Goal: Task Accomplishment & Management: Use online tool/utility

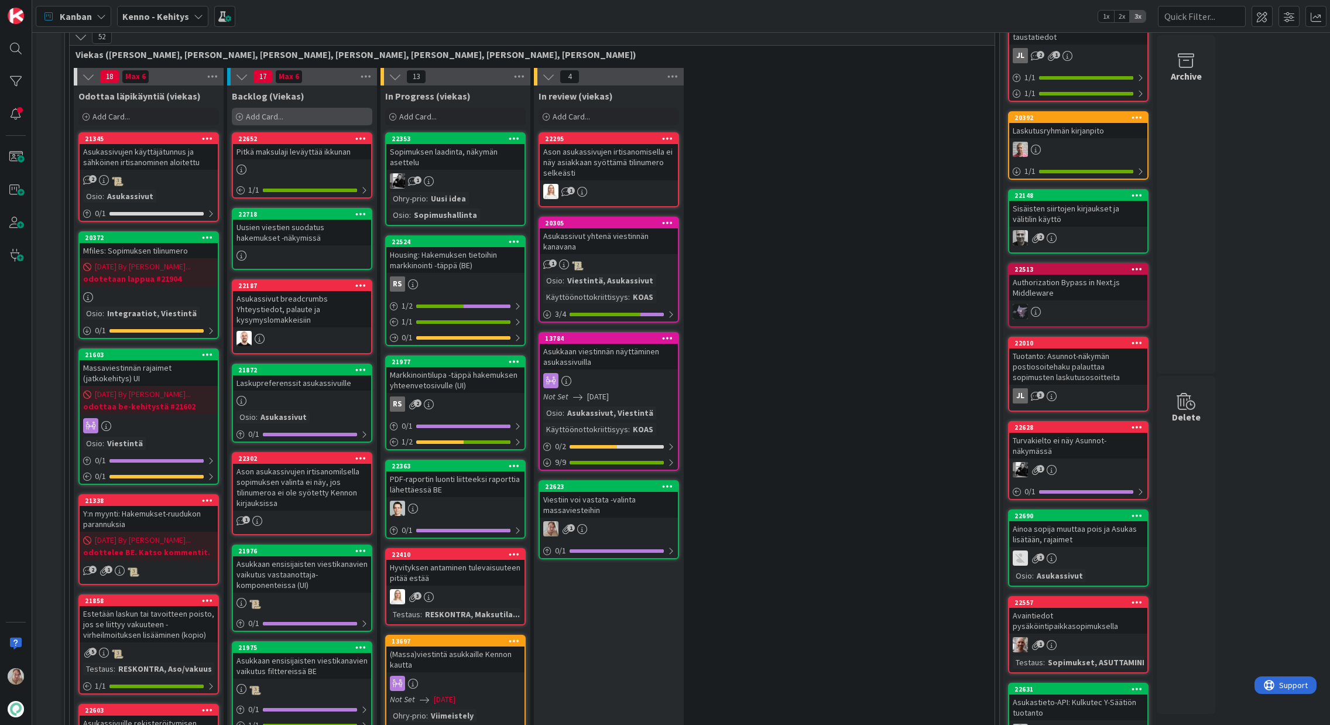
click at [282, 118] on span "Add Card..." at bounding box center [264, 116] width 37 height 11
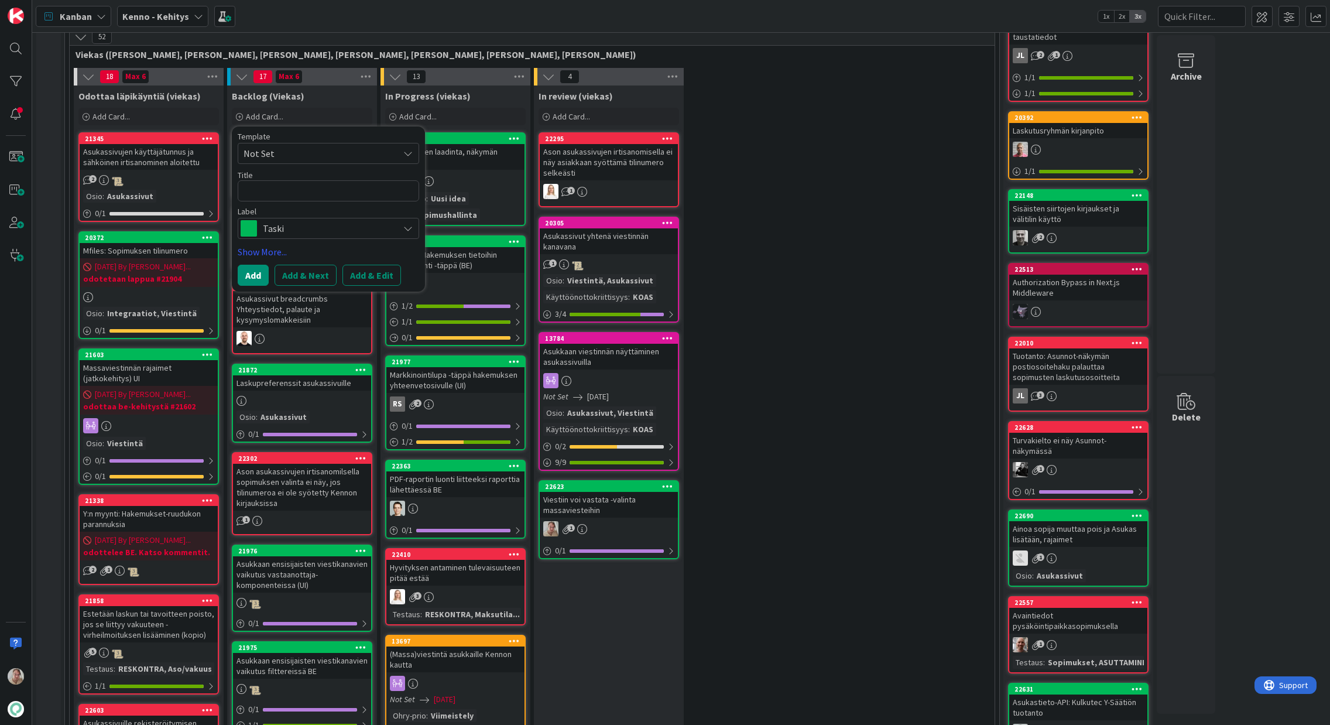
click at [294, 177] on div "Title 0 / 128" at bounding box center [328, 175] width 181 height 11
click at [297, 181] on textarea at bounding box center [328, 190] width 181 height 21
type textarea "x"
type textarea "L"
type textarea "x"
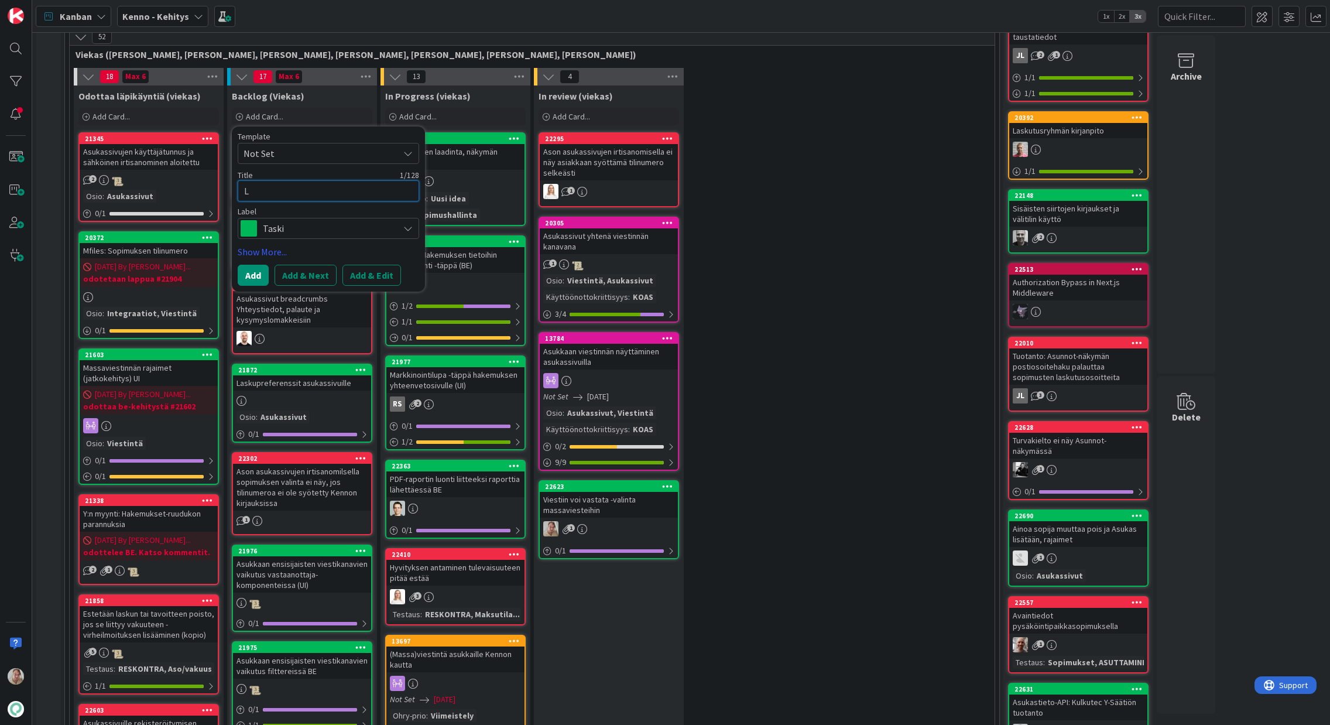
type textarea "Le"
type textarea "x"
type textarea "Lei"
type textarea "x"
type textarea "Leij"
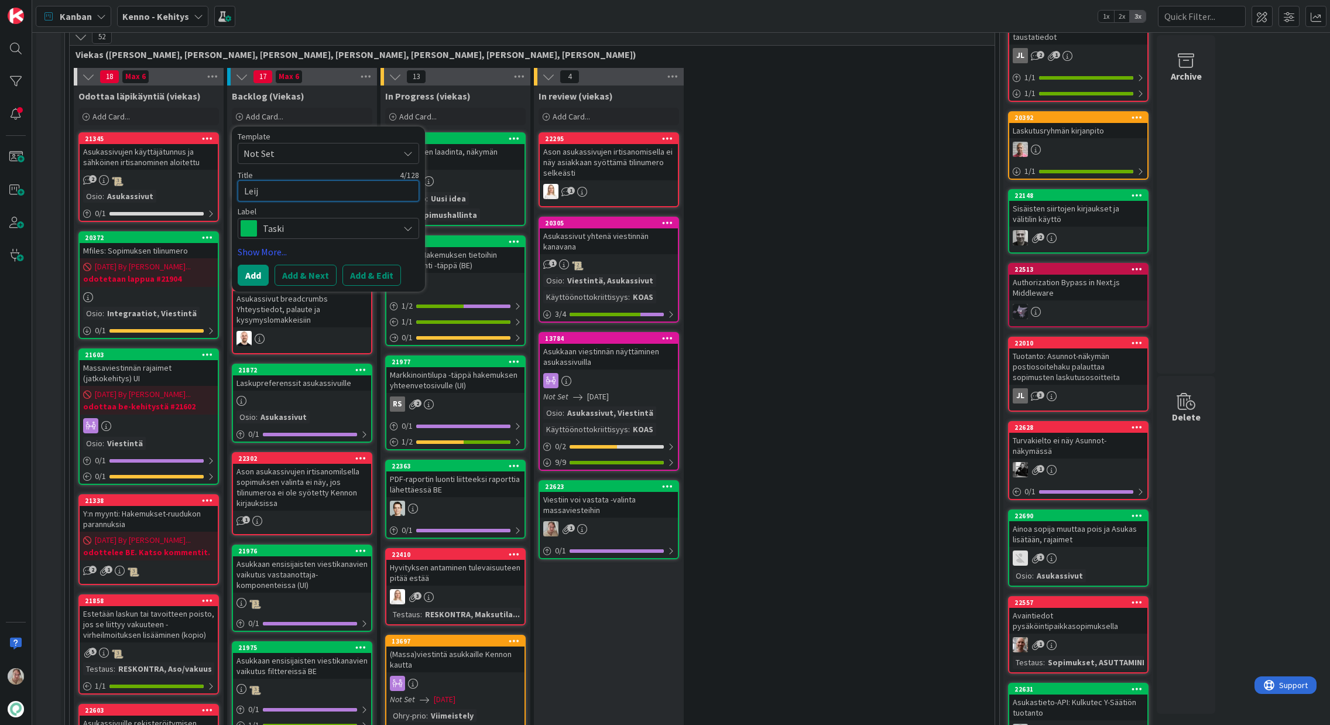
type textarea "x"
type textarea "Leiju"
type textarea "x"
type textarea "Leijuv"
type textarea "x"
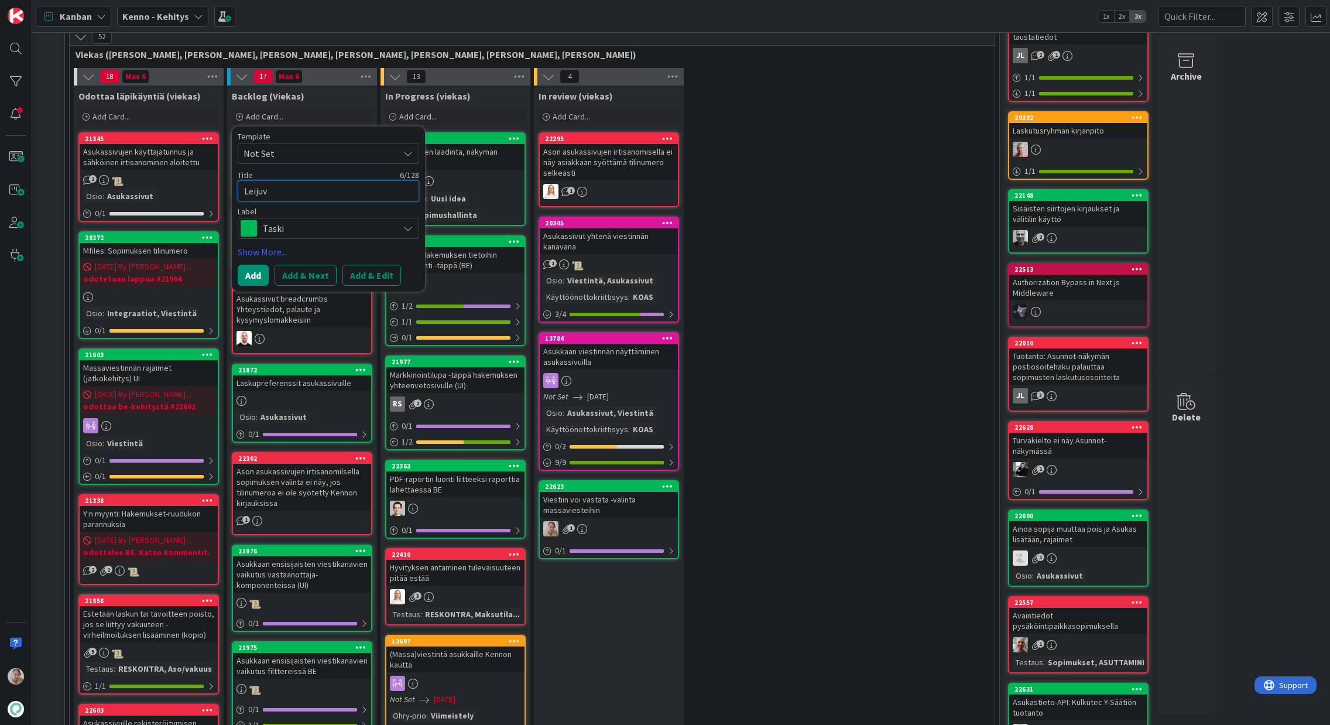
type textarea "Leijuva"
type textarea "x"
type textarea "Leijuva"
type textarea "x"
type textarea "Leijuva a"
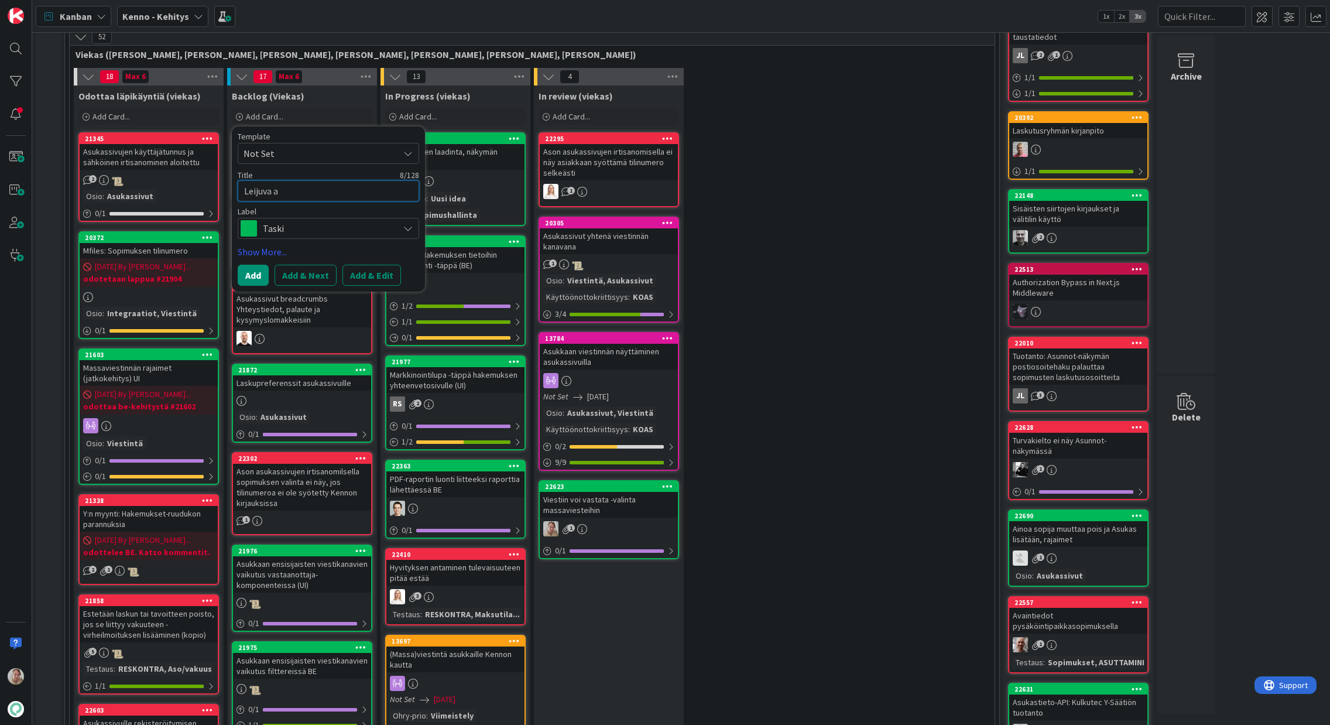
type textarea "x"
type textarea "Leijuva al"
type textarea "x"
type textarea "Leijuva ala"
type textarea "x"
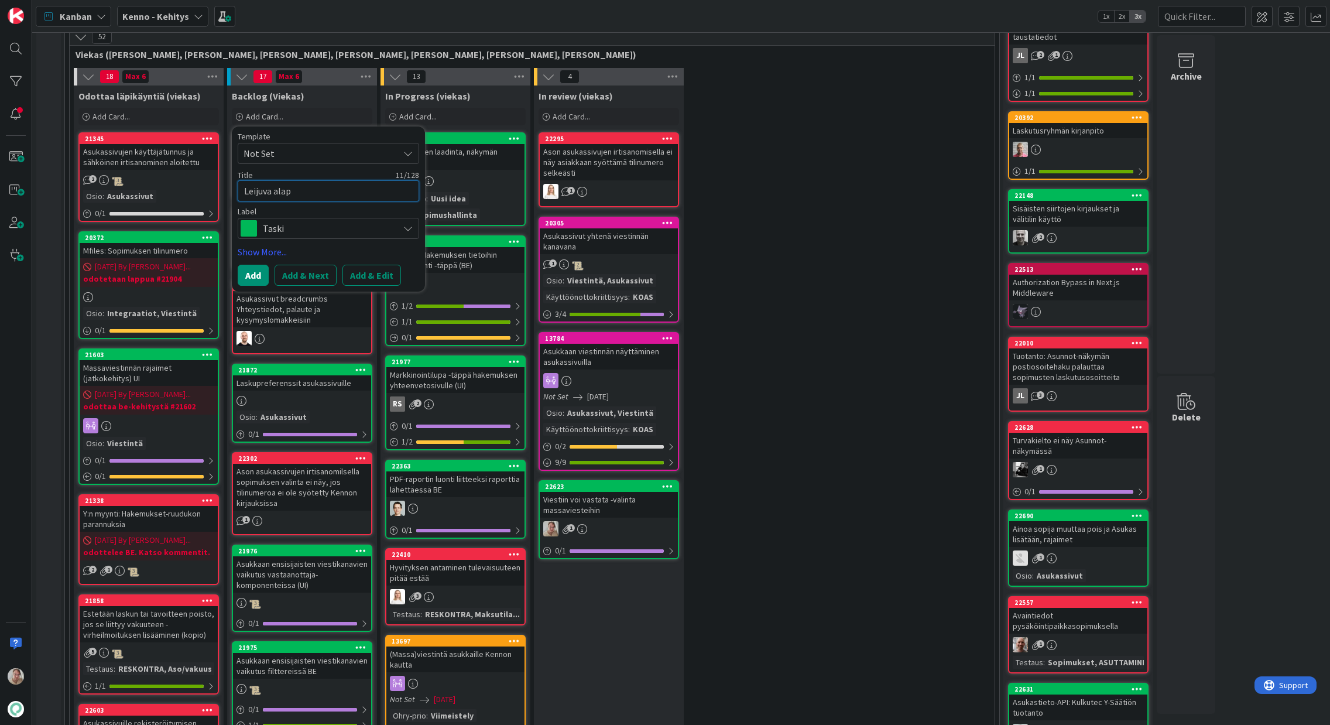
type textarea "Leijuva alapa"
type textarea "x"
type textarea "Leijuva alapal"
type textarea "x"
type textarea "Leijuva alapalk"
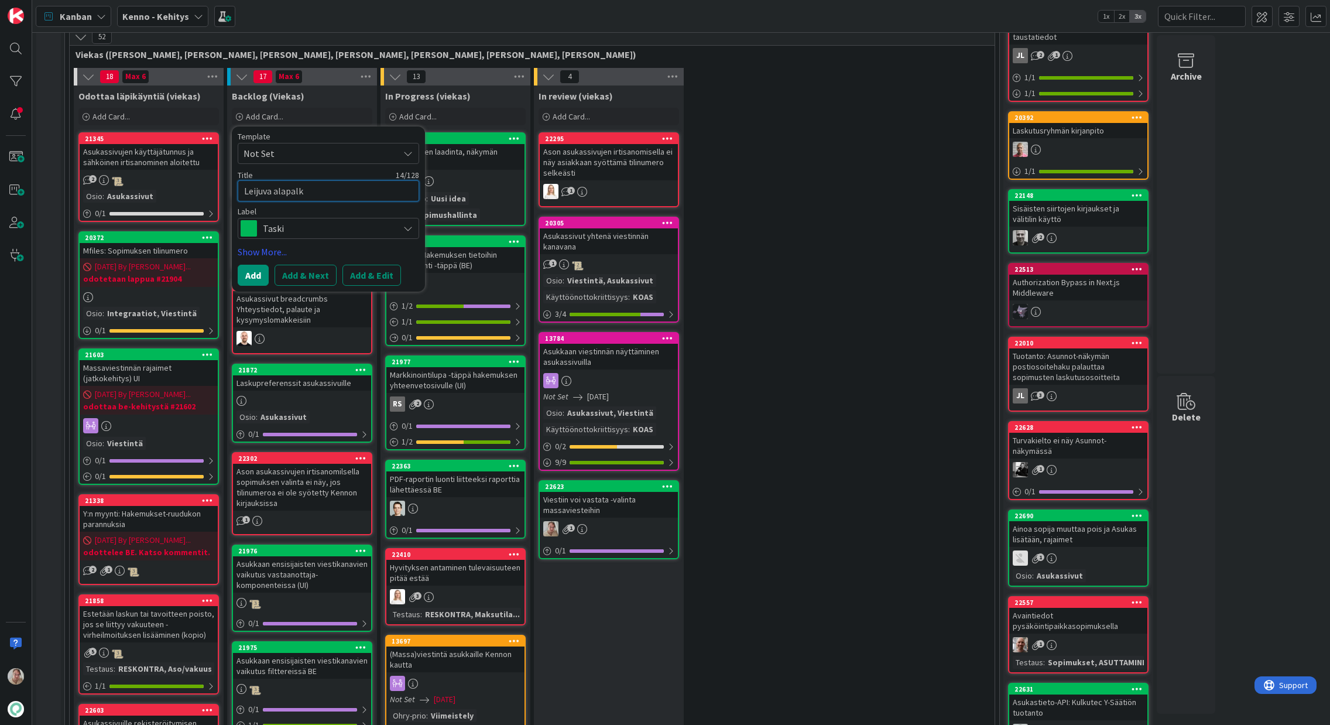
type textarea "x"
type textarea "Leijuva alapalkk"
type textarea "x"
type textarea "Leijuva alapalkki"
click at [321, 193] on textarea "Leijuva alapalkki" at bounding box center [328, 190] width 181 height 21
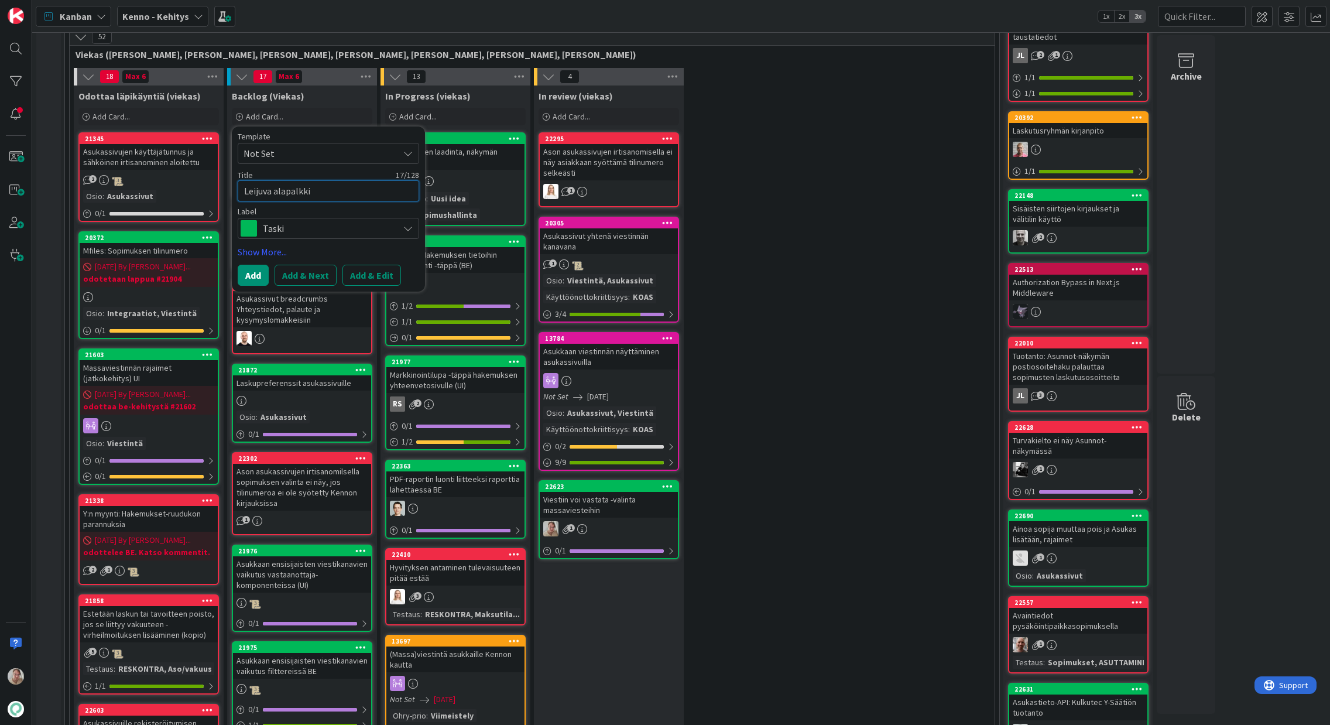
type textarea "x"
type textarea "Leijuva alapalkki"
type textarea "x"
type textarea "Leijuva alapalkki -"
type textarea "x"
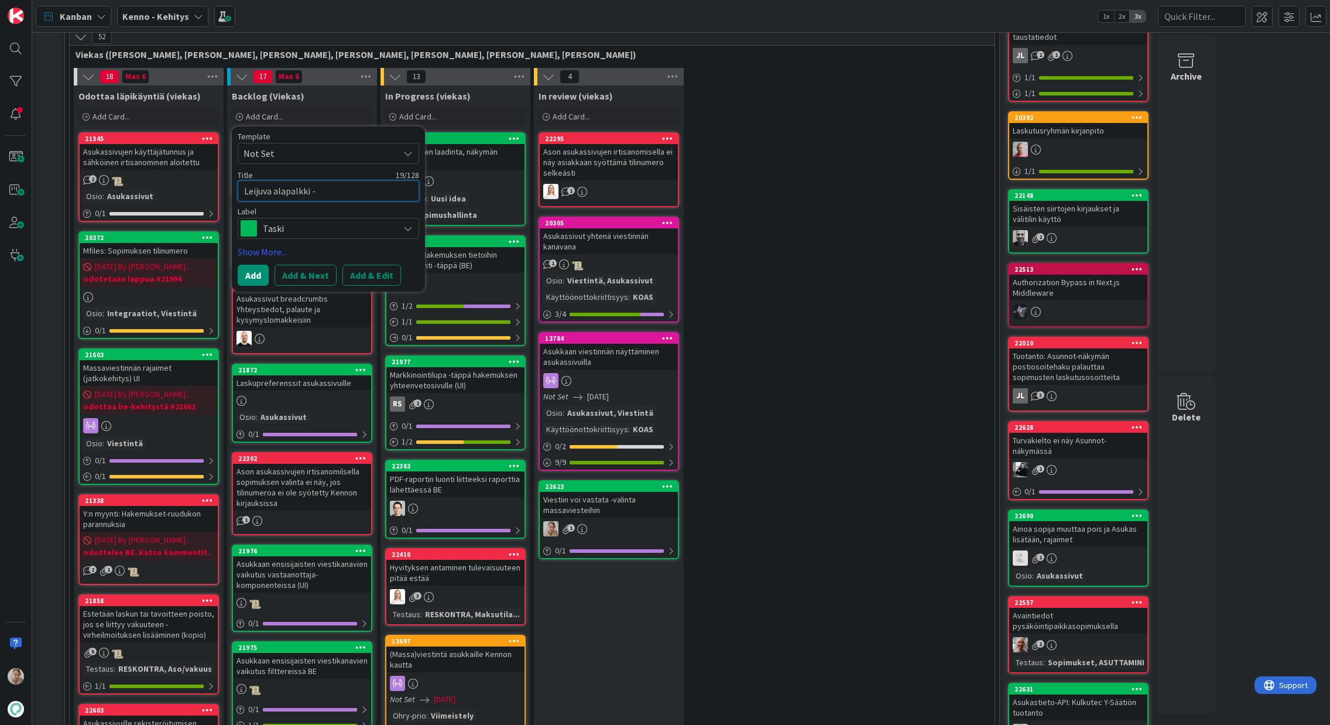
type textarea "Leijuva alapalkki -"
type textarea "x"
type textarea "Leijuva alapalkki - n"
type textarea "x"
type textarea "Leijuva alapalkki - na"
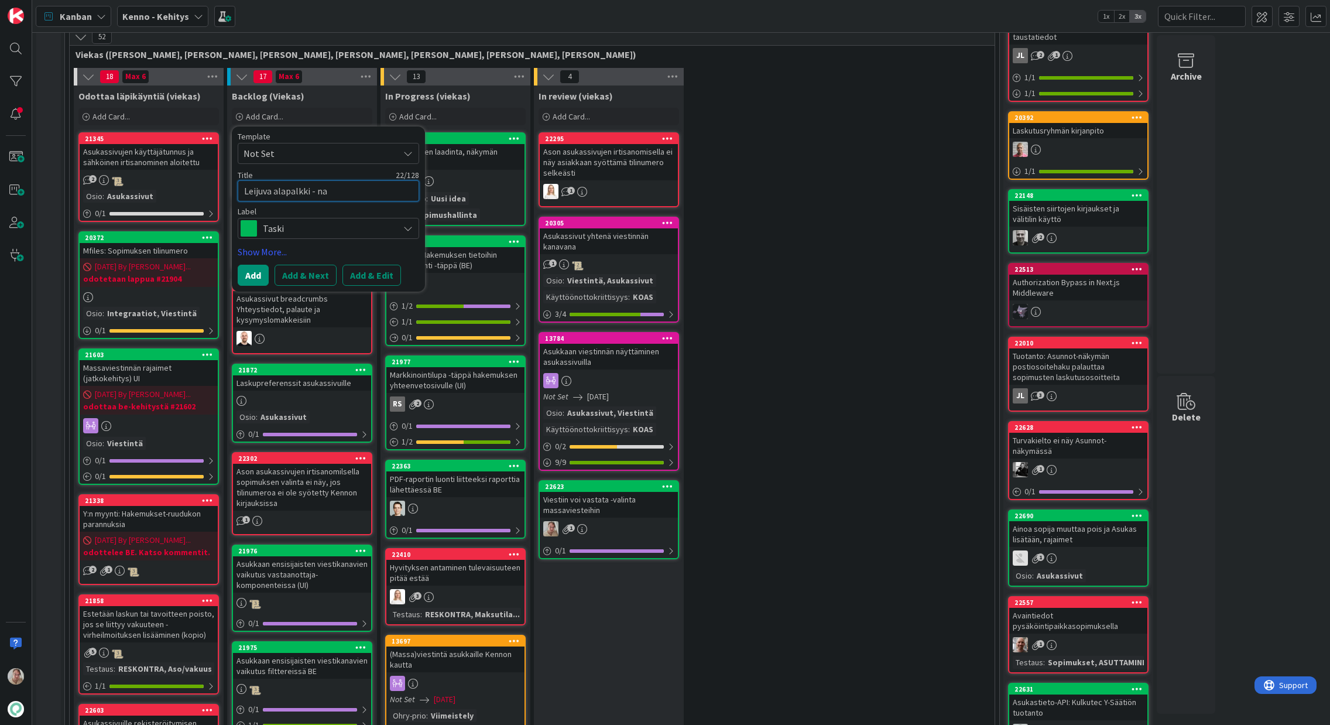
type textarea "x"
type textarea "Leijuva alapalkki - nap"
type textarea "x"
type textarea "Leijuva alapalkki - napi"
type textarea "x"
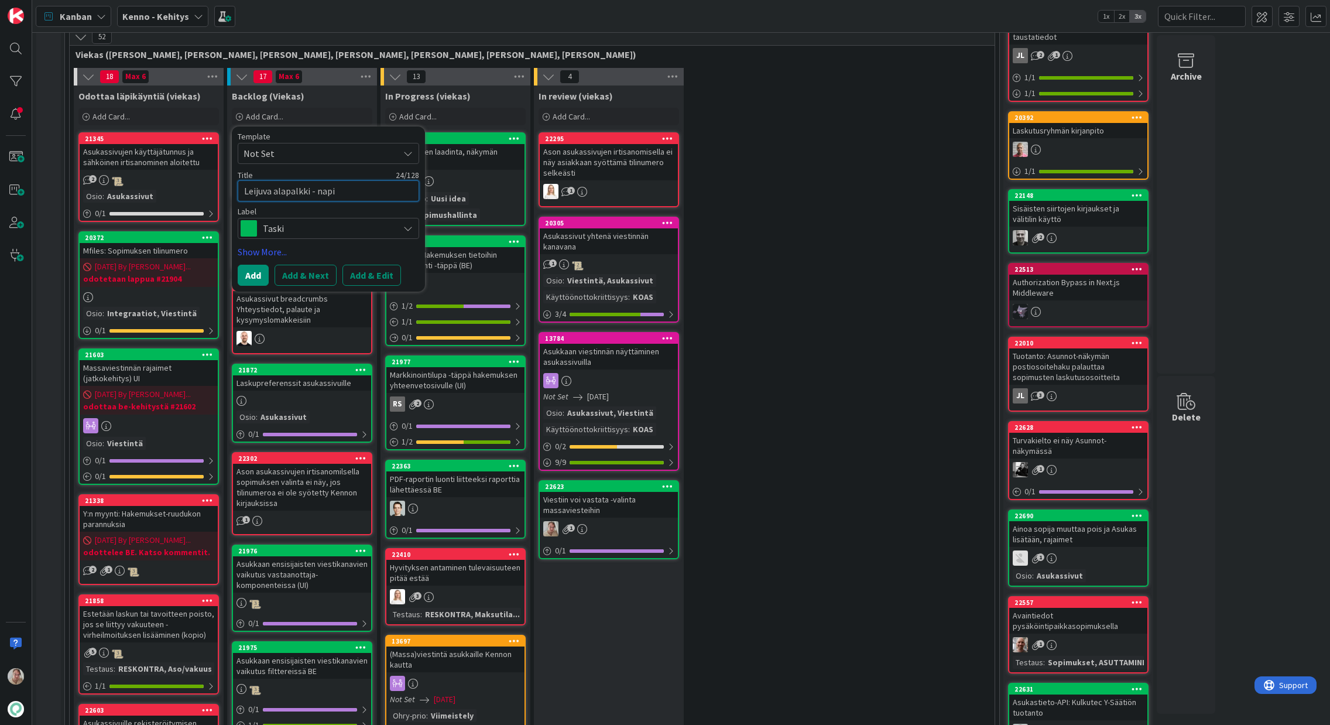
type textarea "Leijuva alapalkki - napit"
type textarea "x"
type textarea "Leijuva alapalkki - napit"
type textarea "x"
type textarea "Leijuva alapalkki - napit r"
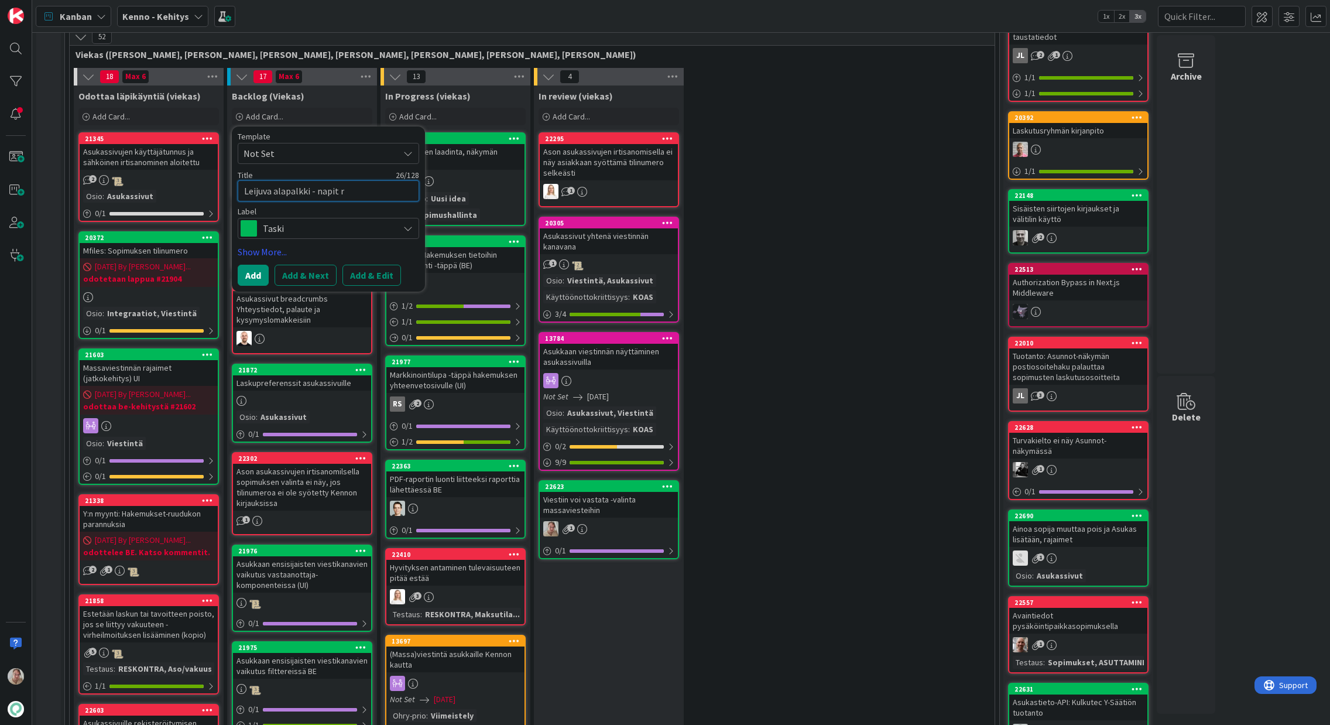
type textarea "x"
type textarea "Leijuva alapalkki - napit ry"
type textarea "x"
type textarea "Leijuva alapalkki - napit ryh"
type textarea "x"
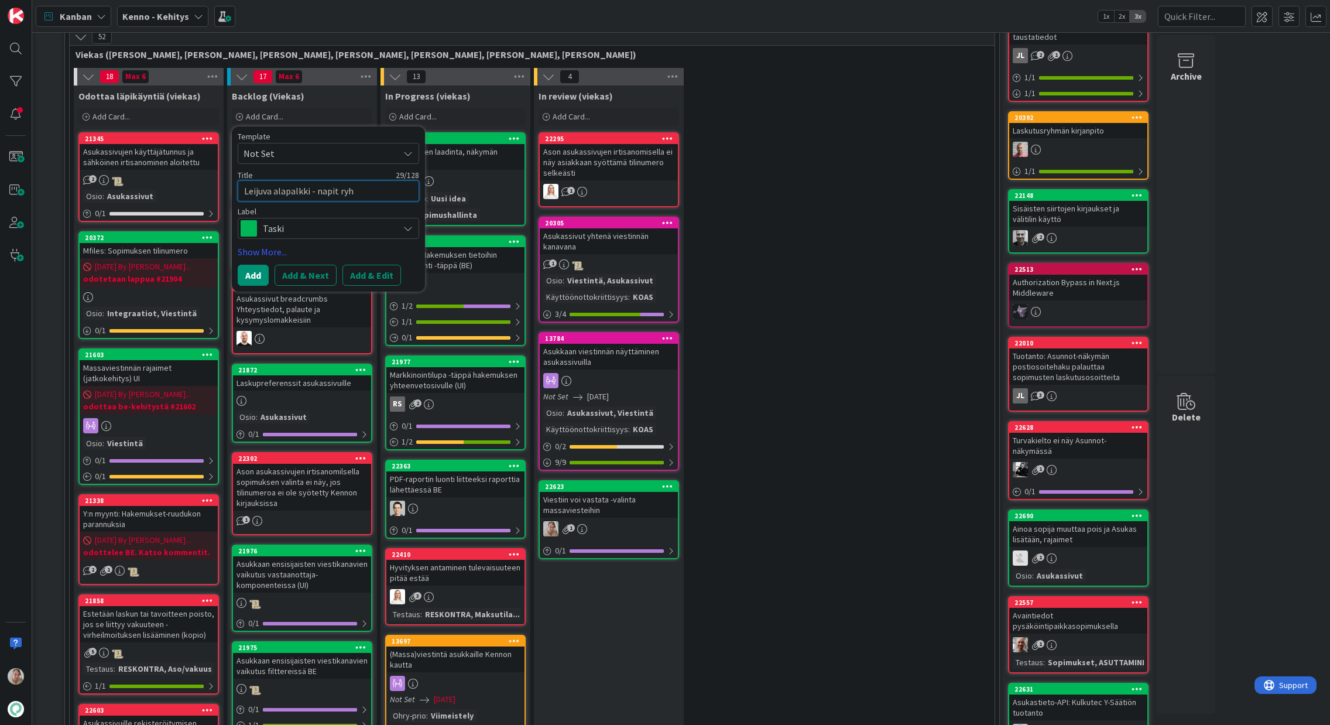
type textarea "Leijuva alapalkki - napit ryhm"
type textarea "x"
type textarea "Leijuva alapalkki - napit ryhmi"
type textarea "x"
type textarea "Leijuva alapalkki - napit ryhmit"
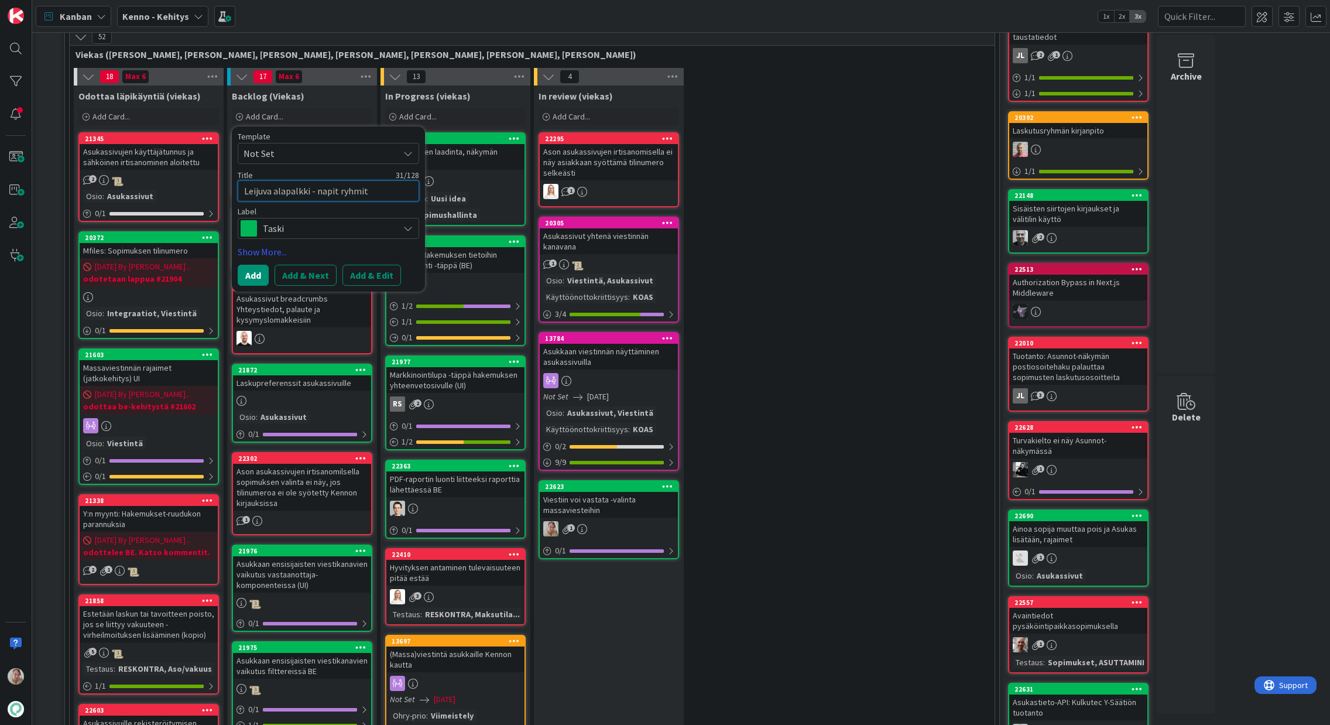
type textarea "x"
type textarea "Leijuva alapalkki - napit ryhmitt"
type textarea "x"
type textarea "Leijuva alapalkki - napit ryhmitty"
type textarea "x"
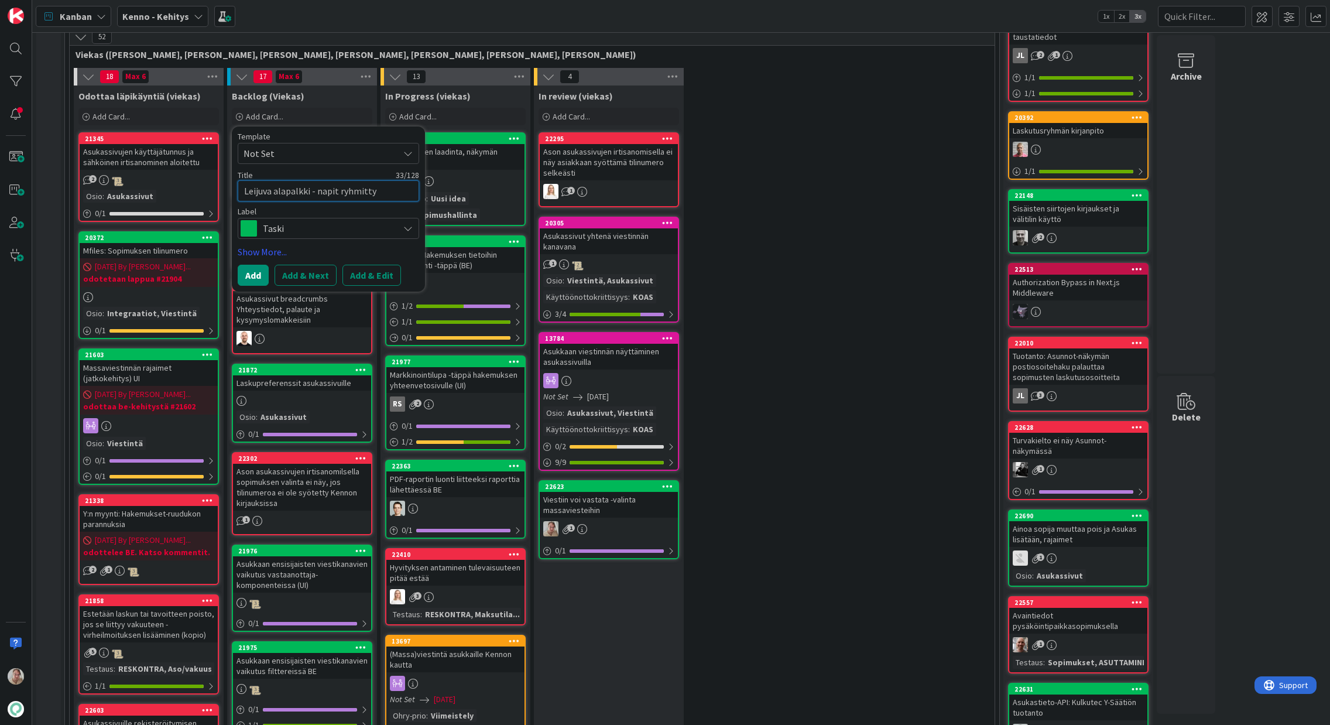
type textarea "Leijuva alapalkki - napit ryhmittyy"
type textarea "x"
type textarea "Leijuva alapalkki - napit ryhmittyy v"
type textarea "x"
type textarea "Leijuva alapalkki - napit ryhmittyy vä"
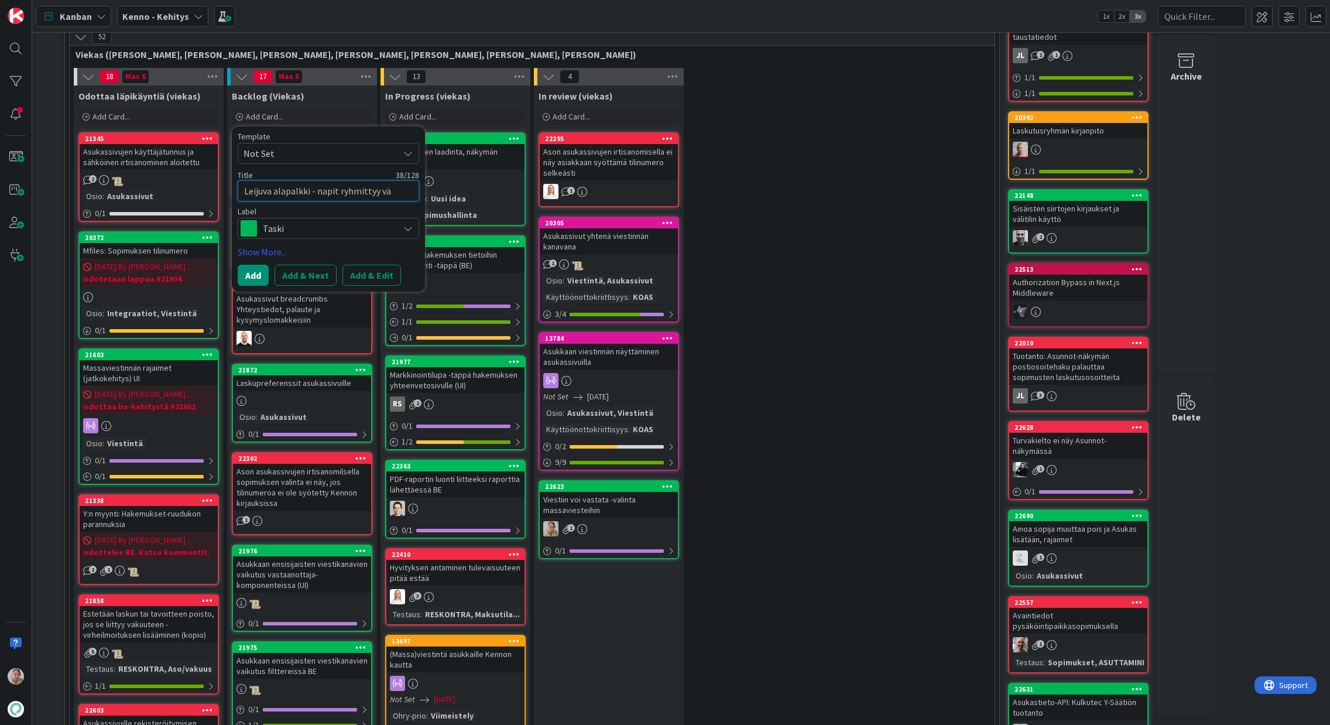
type textarea "x"
type textarea "Leijuva alapalkki - napit ryhmittyy vää"
type textarea "x"
type textarea "Leijuva alapalkki - napit ryhmittyy väär"
type textarea "x"
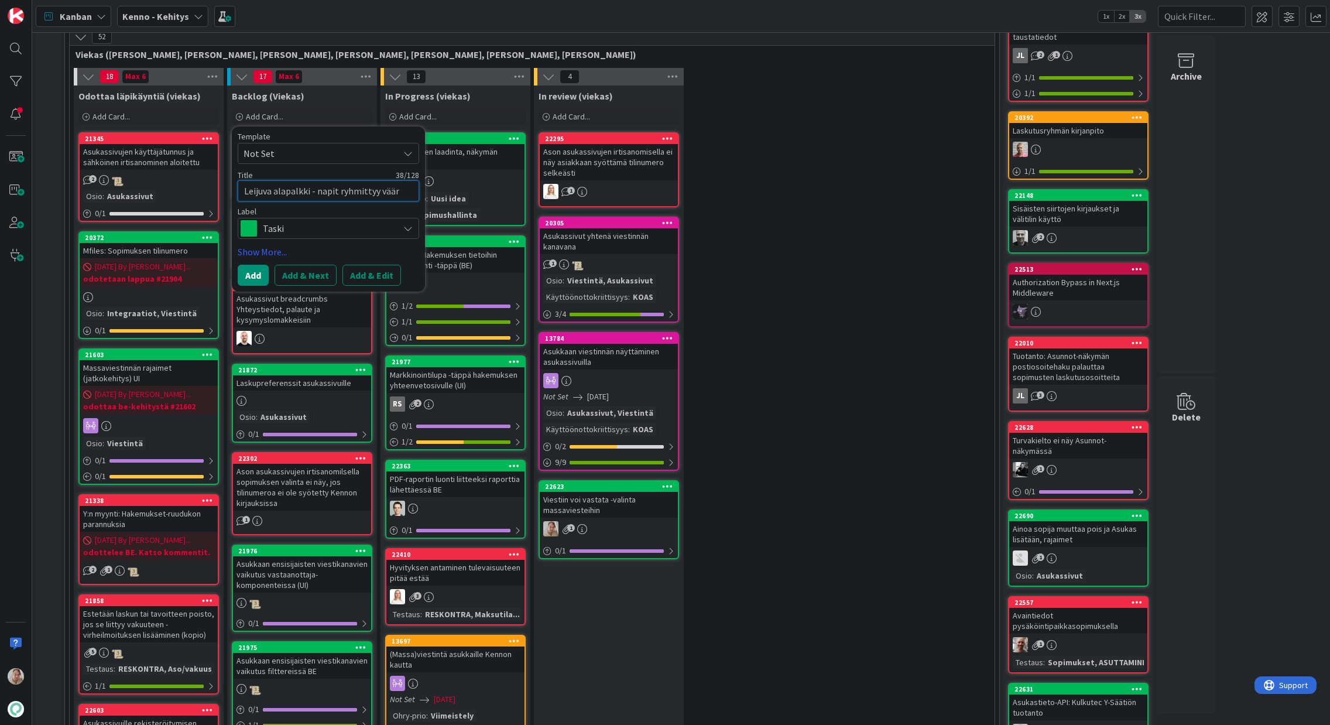
type textarea "Leijuva alapalkki - napit ryhmittyy vääri"
type textarea "x"
type textarea "Leijuva alapalkki - napit ryhmittyy väärin"
click at [306, 236] on span "Taski" at bounding box center [328, 228] width 130 height 16
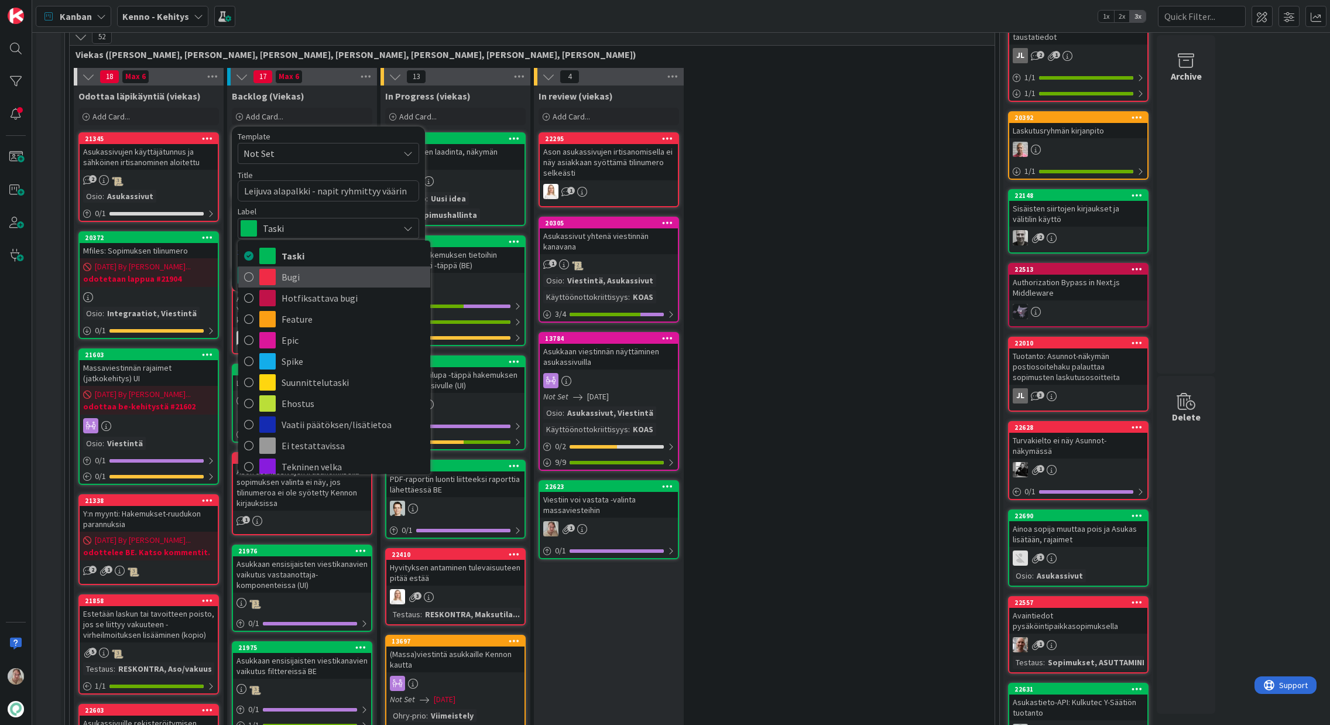
click at [272, 277] on span at bounding box center [267, 277] width 16 height 16
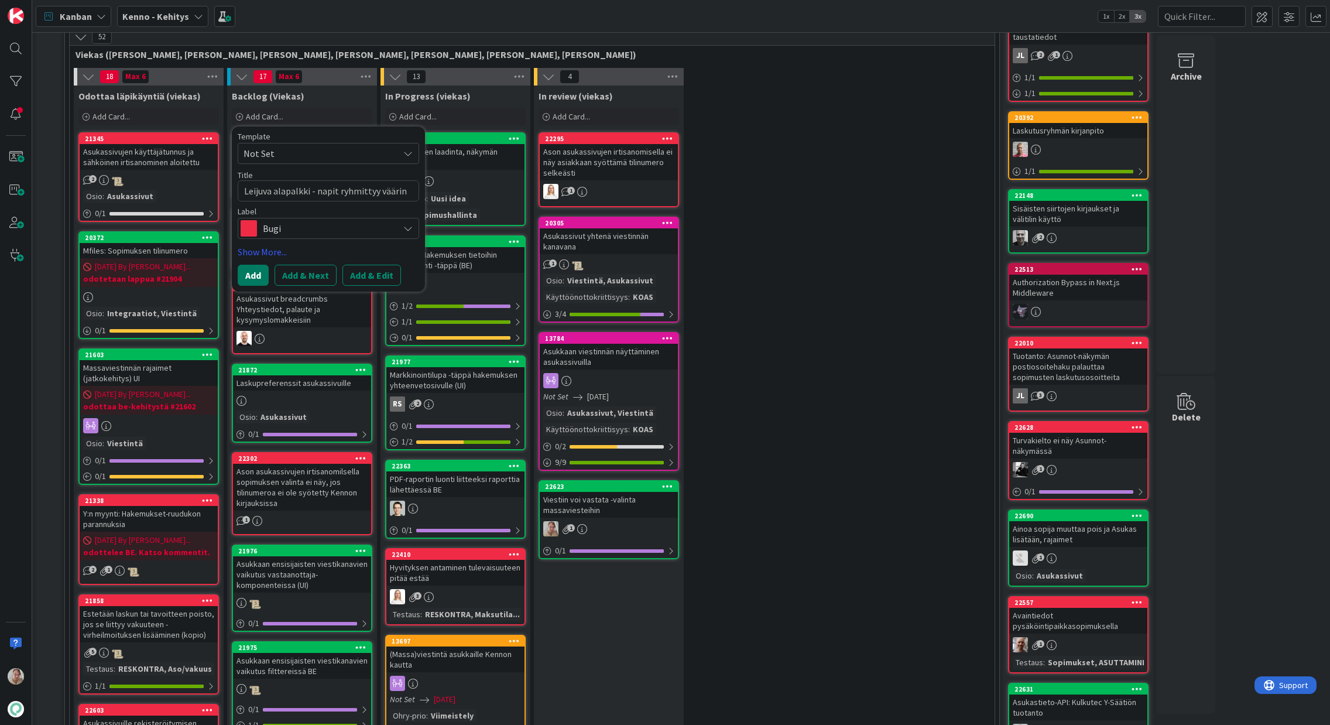
click at [266, 277] on button "Add" at bounding box center [253, 275] width 31 height 21
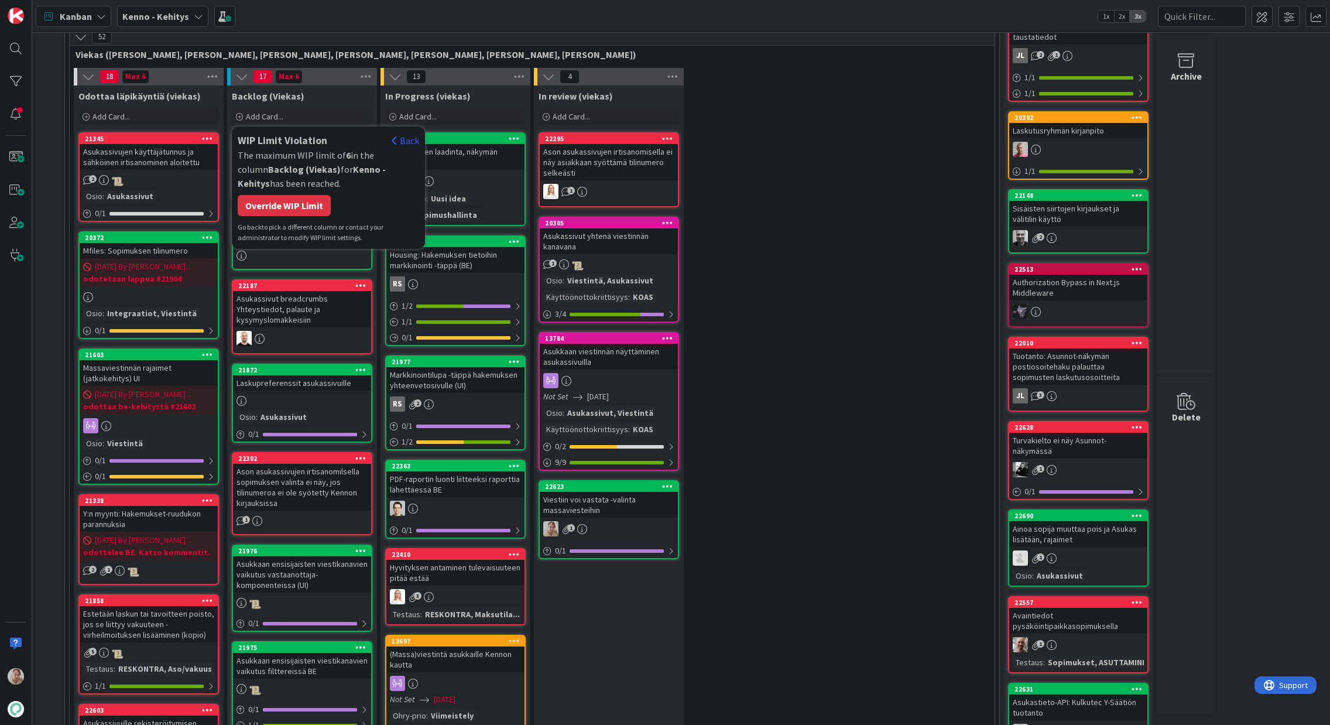
click at [290, 207] on div "Override WIP Limit" at bounding box center [284, 205] width 93 height 21
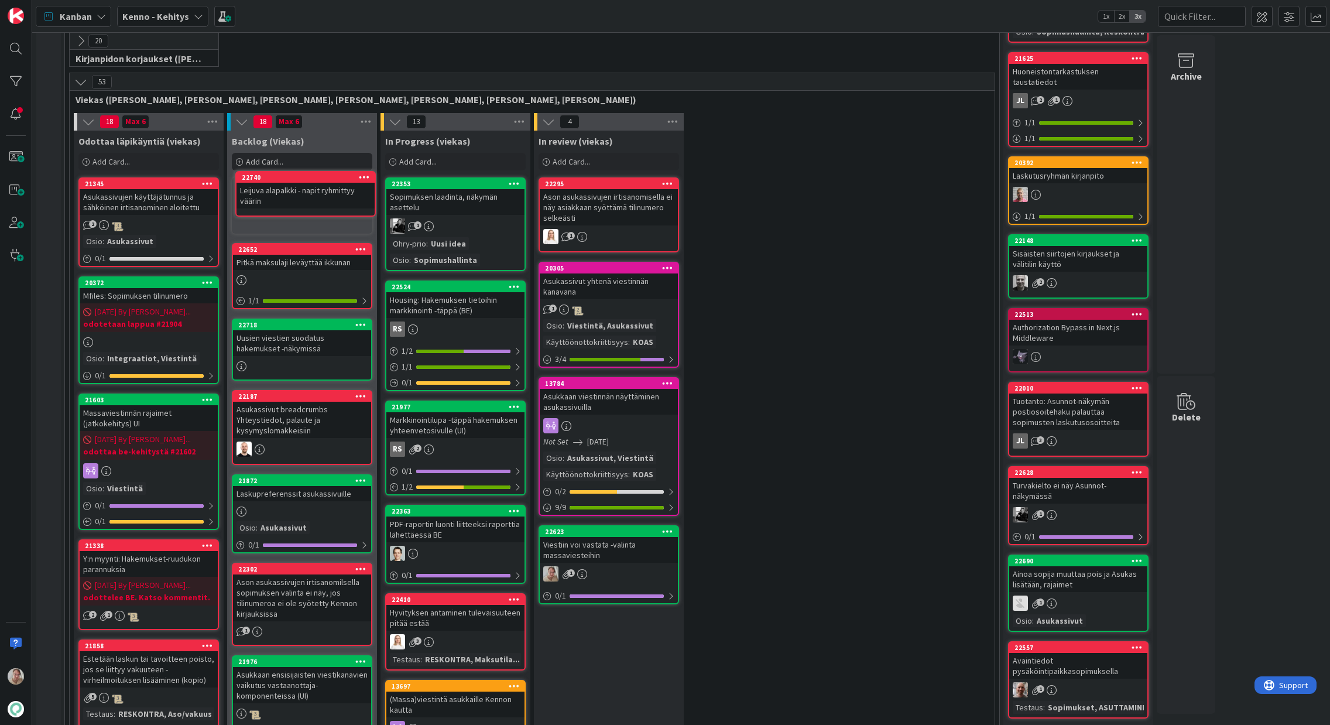
scroll to position [245, 0]
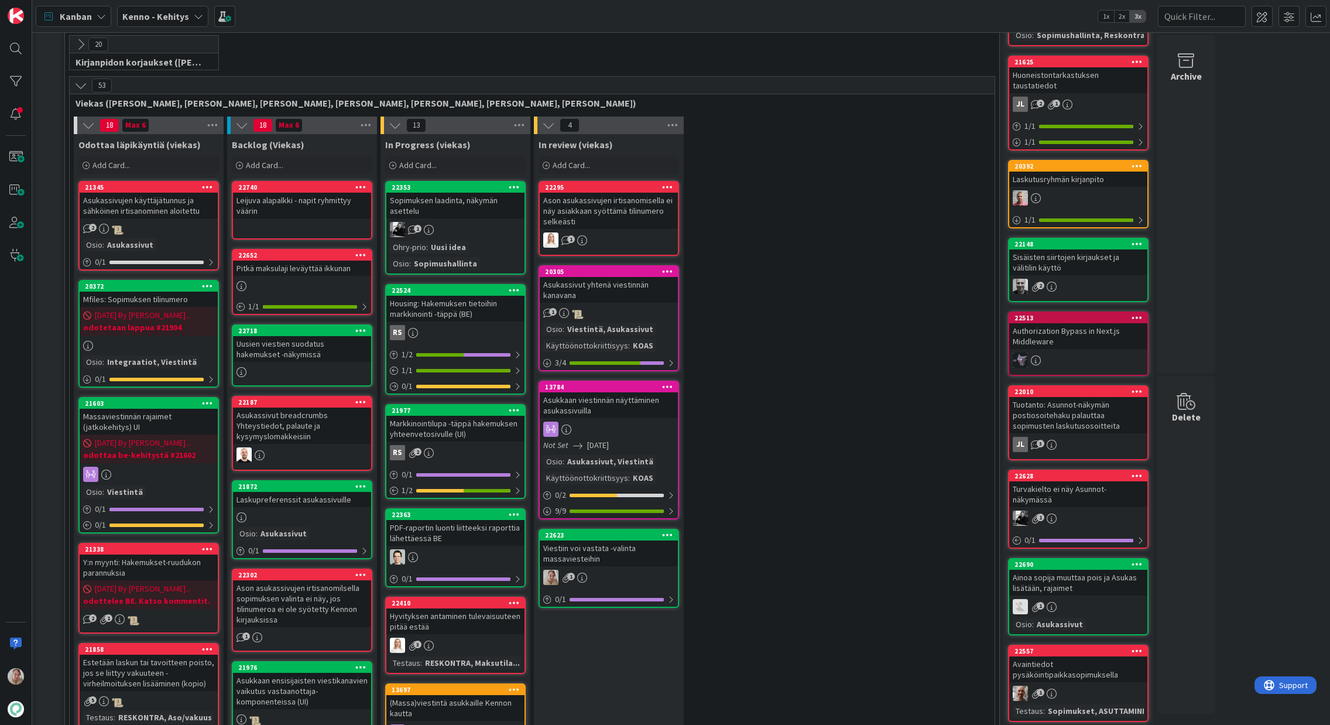
drag, startPoint x: 292, startPoint y: 274, endPoint x: 279, endPoint y: 1, distance: 273.1
click at [286, 210] on div "Leijuva alapalkki - napit ryhmittyy väärin" at bounding box center [302, 206] width 138 height 26
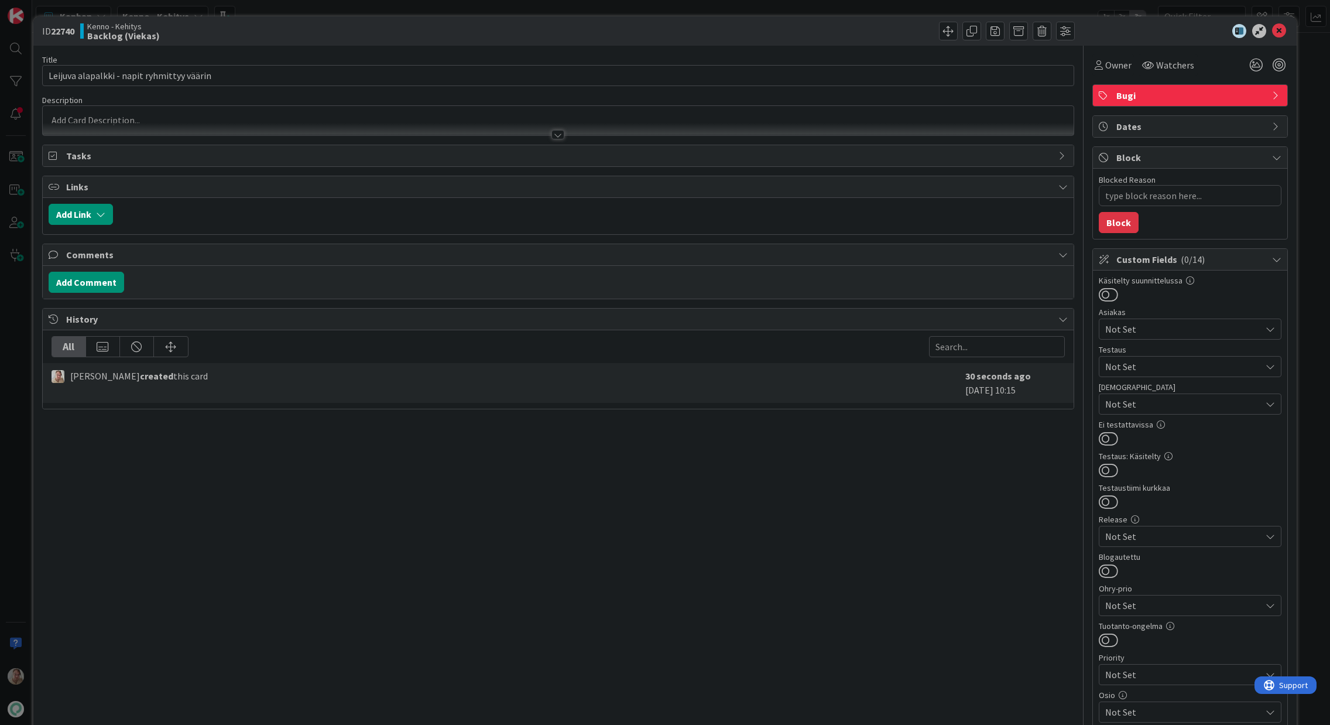
click at [197, 127] on div at bounding box center [558, 129] width 1031 height 12
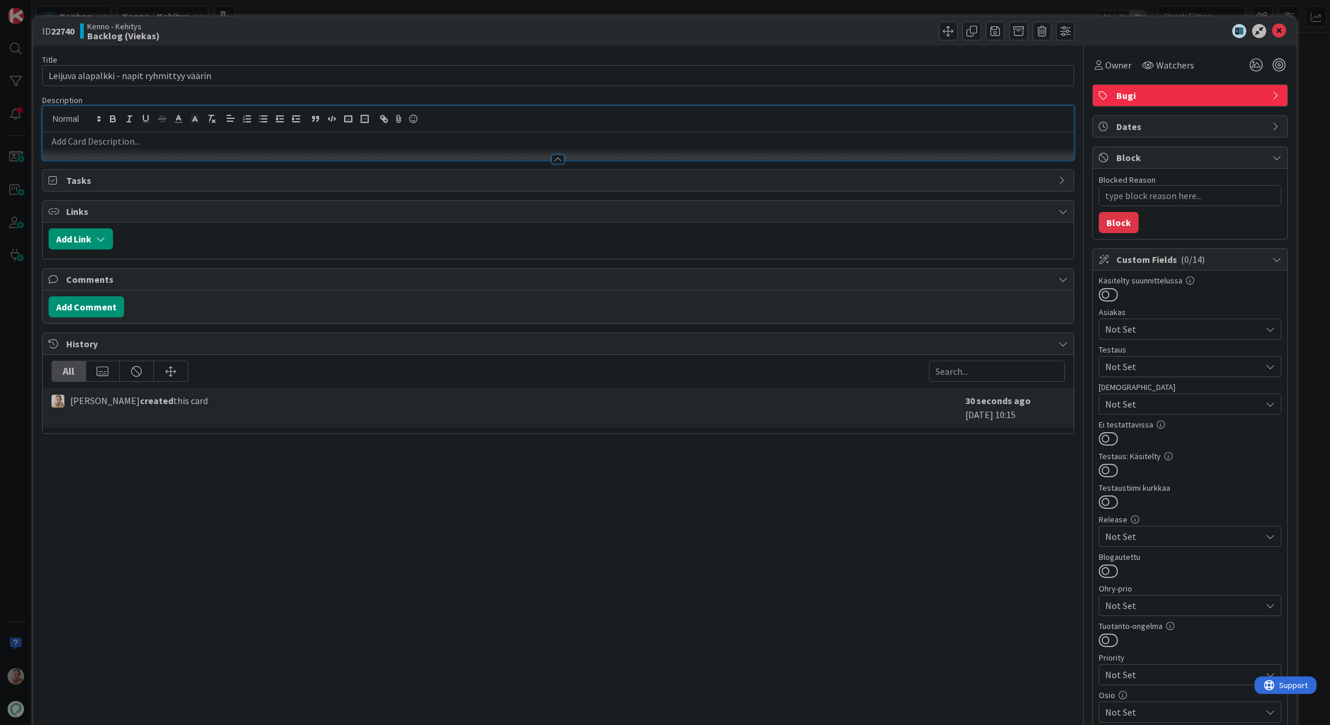
click at [157, 145] on p at bounding box center [558, 141] width 1019 height 13
paste div
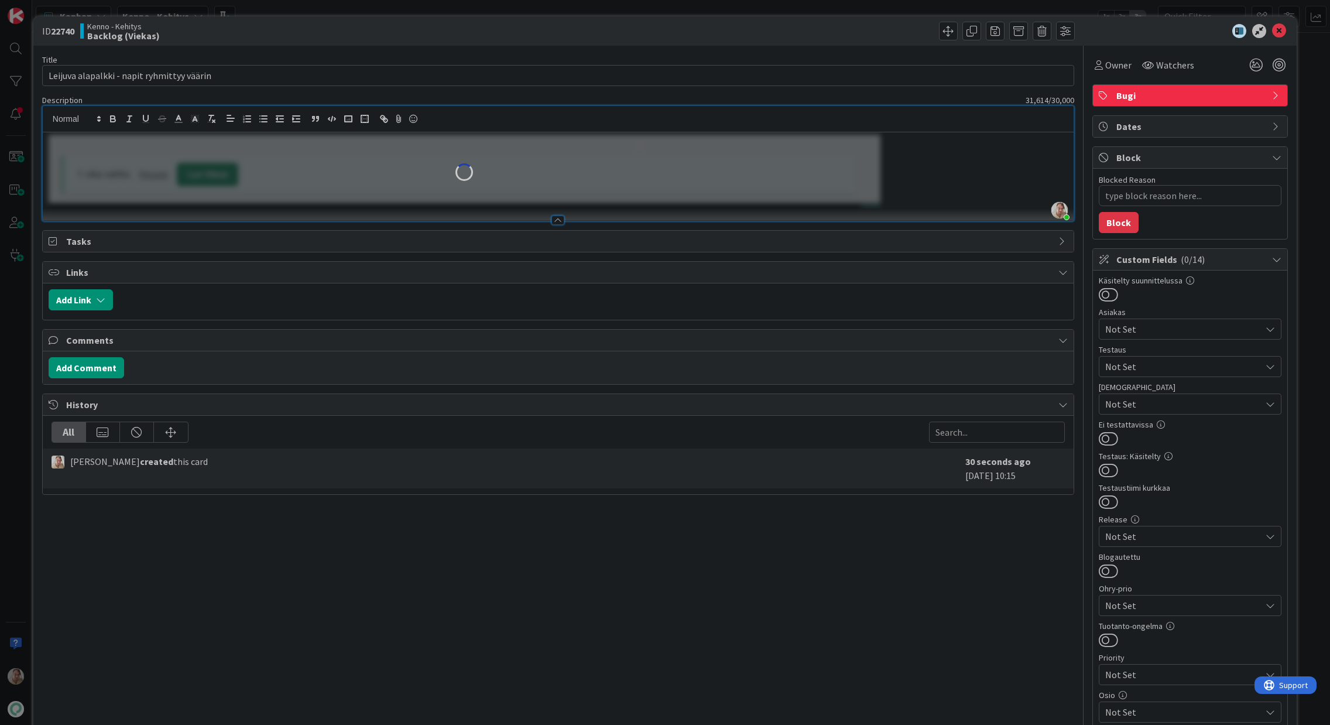
type textarea "x"
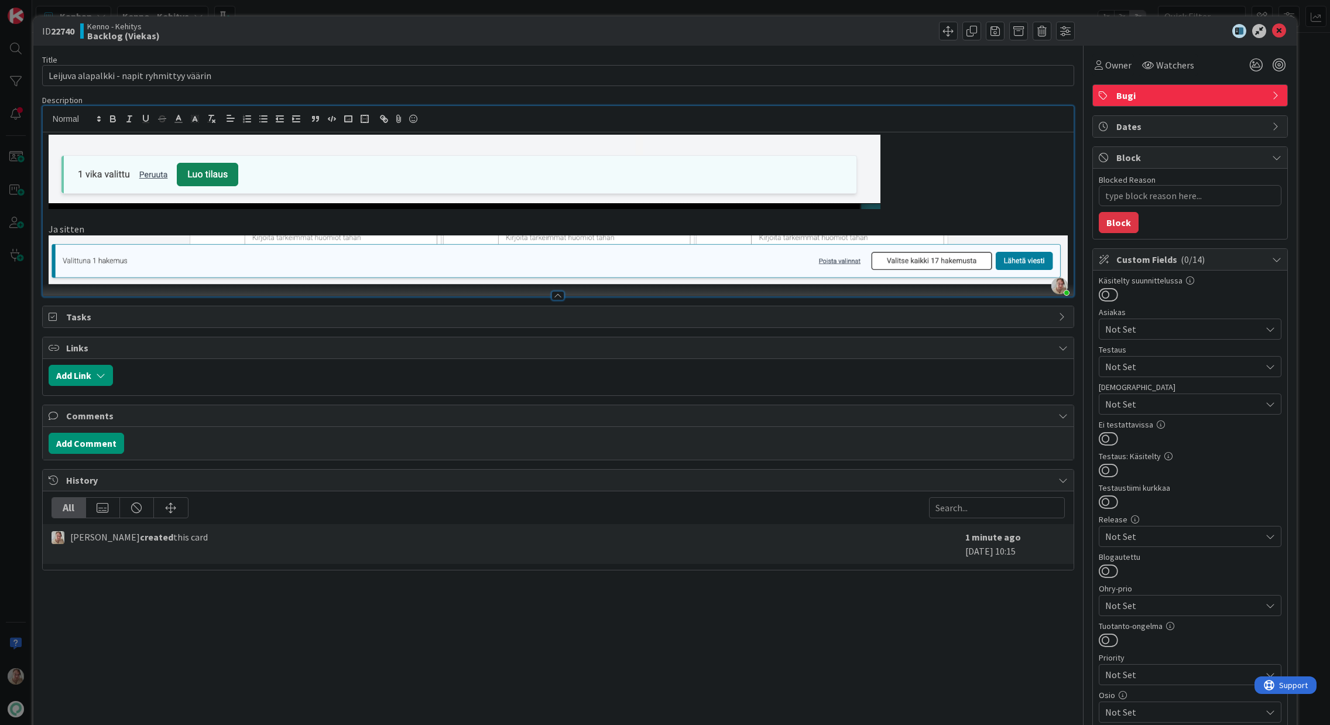
click at [150, 225] on p "Ja sitten" at bounding box center [558, 228] width 1019 height 13
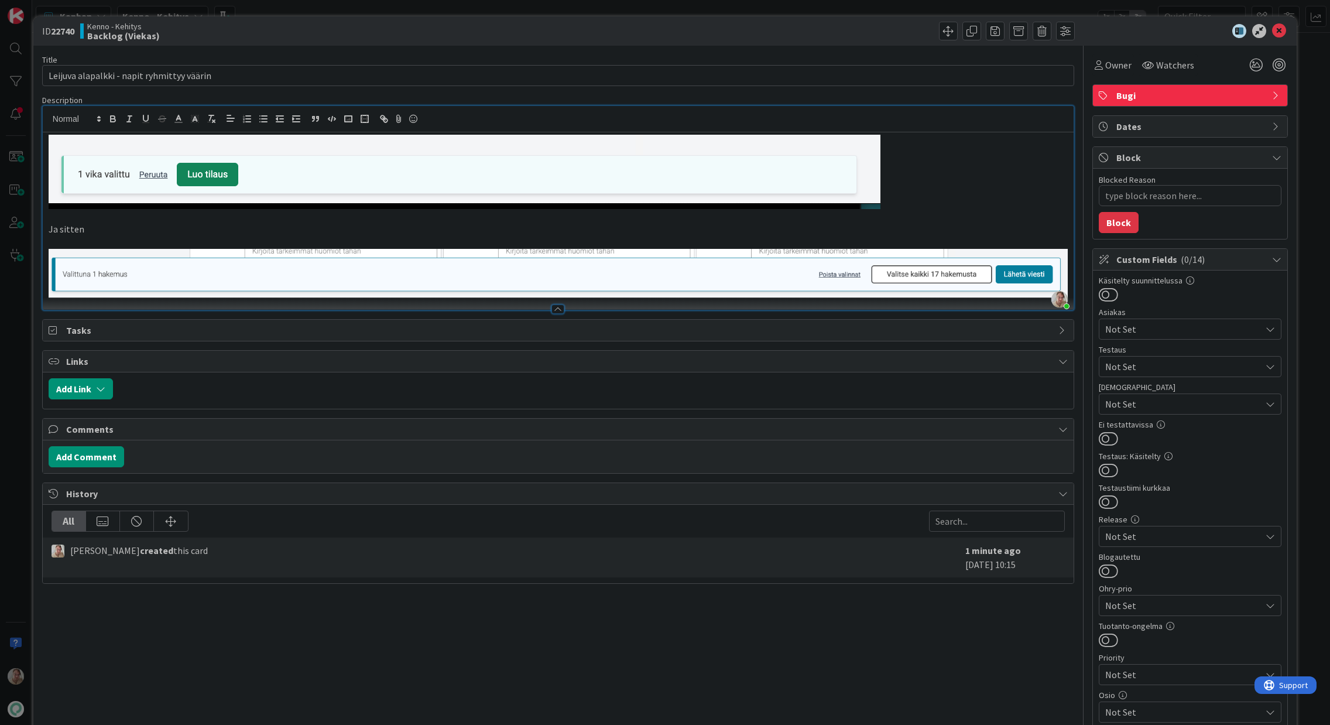
click at [95, 229] on p "Ja sitten" at bounding box center [558, 228] width 1019 height 13
type textarea "x"
click at [1272, 34] on icon at bounding box center [1279, 31] width 14 height 14
